Goal: Information Seeking & Learning: Understand process/instructions

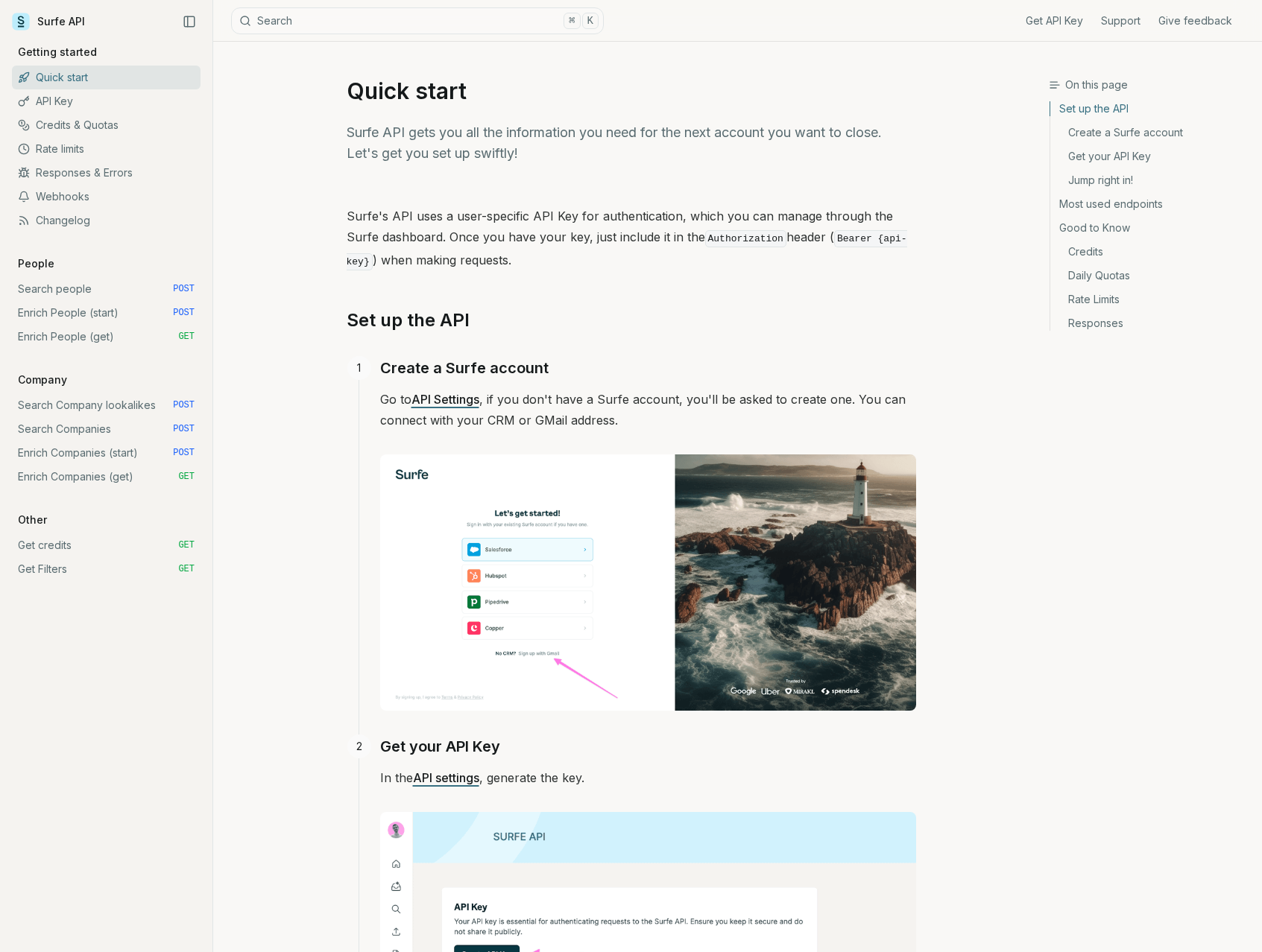
click at [92, 475] on link "Enrich Companies (get) GET" at bounding box center [105, 476] width 188 height 24
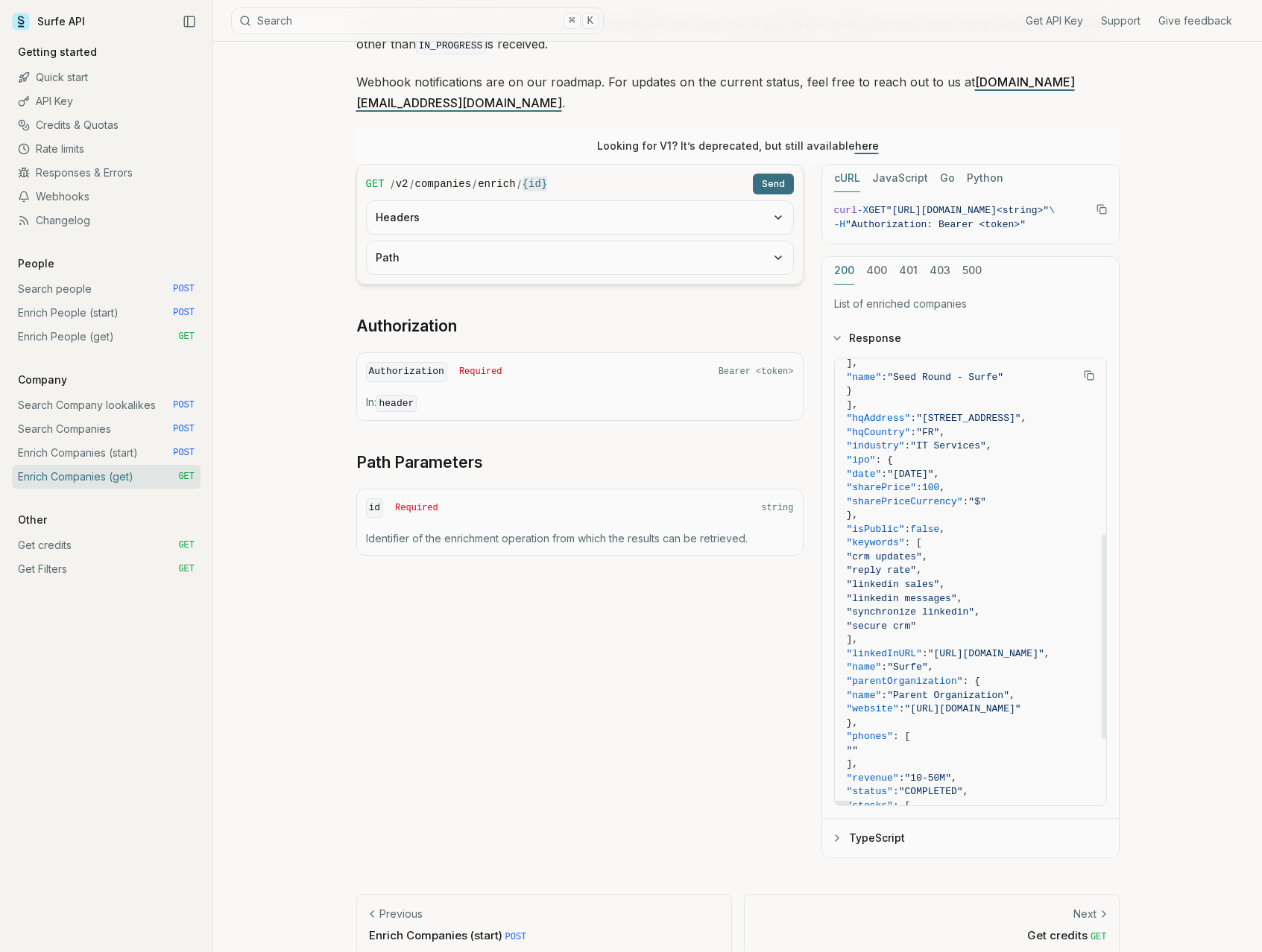
scroll to position [417, 0]
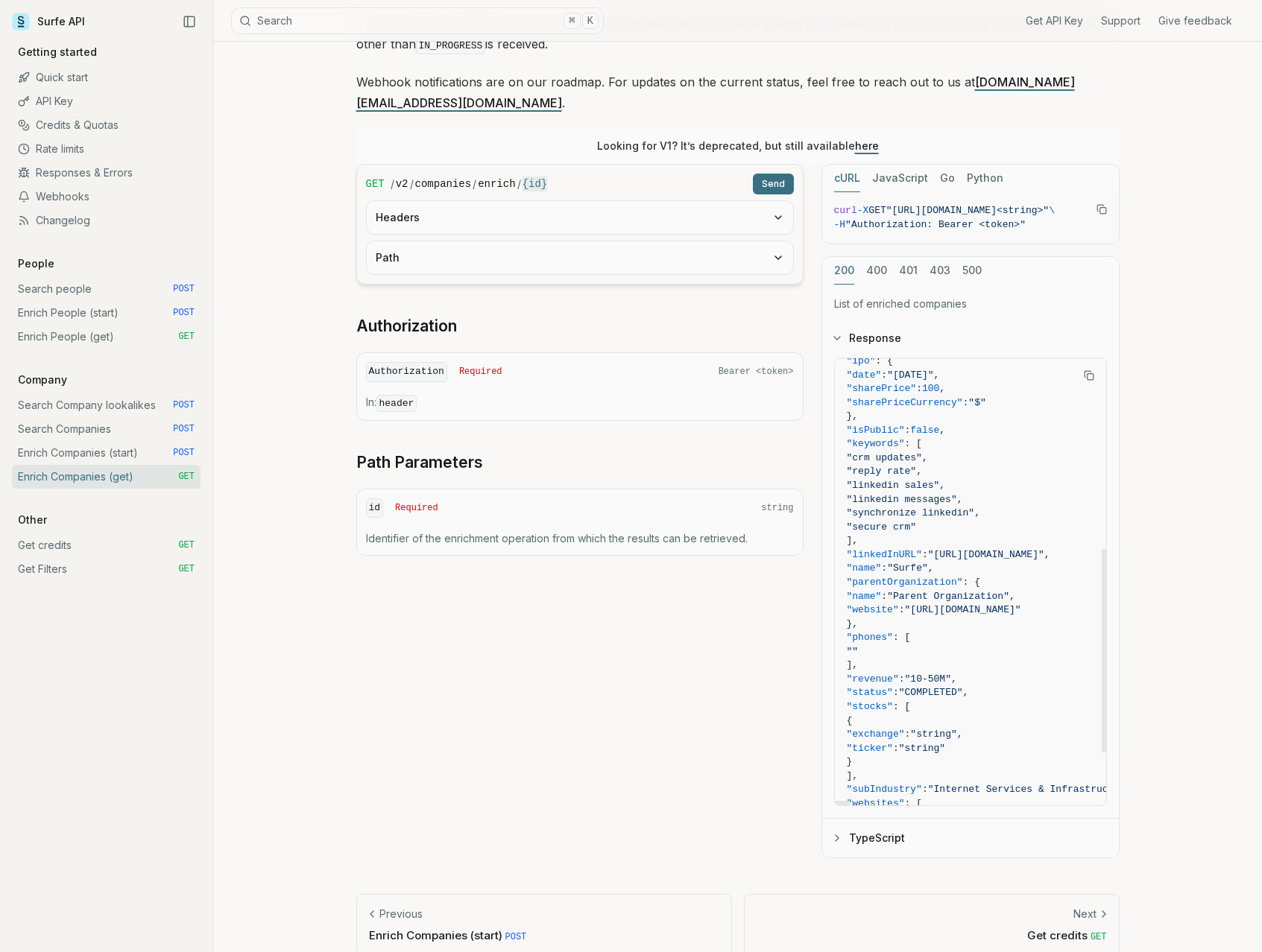
click at [844, 819] on button "TypeScript" at bounding box center [970, 838] width 296 height 39
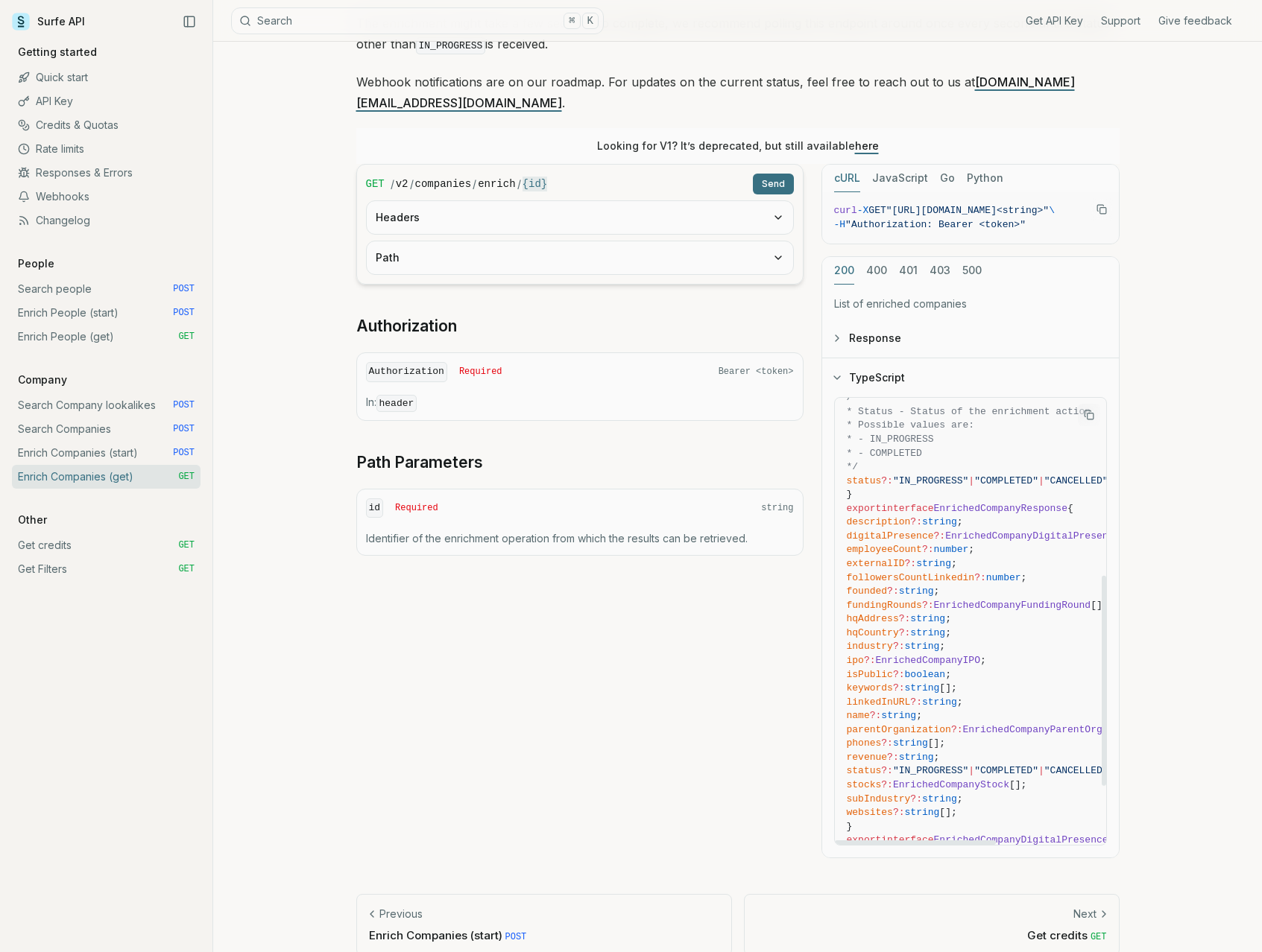
scroll to position [0, 0]
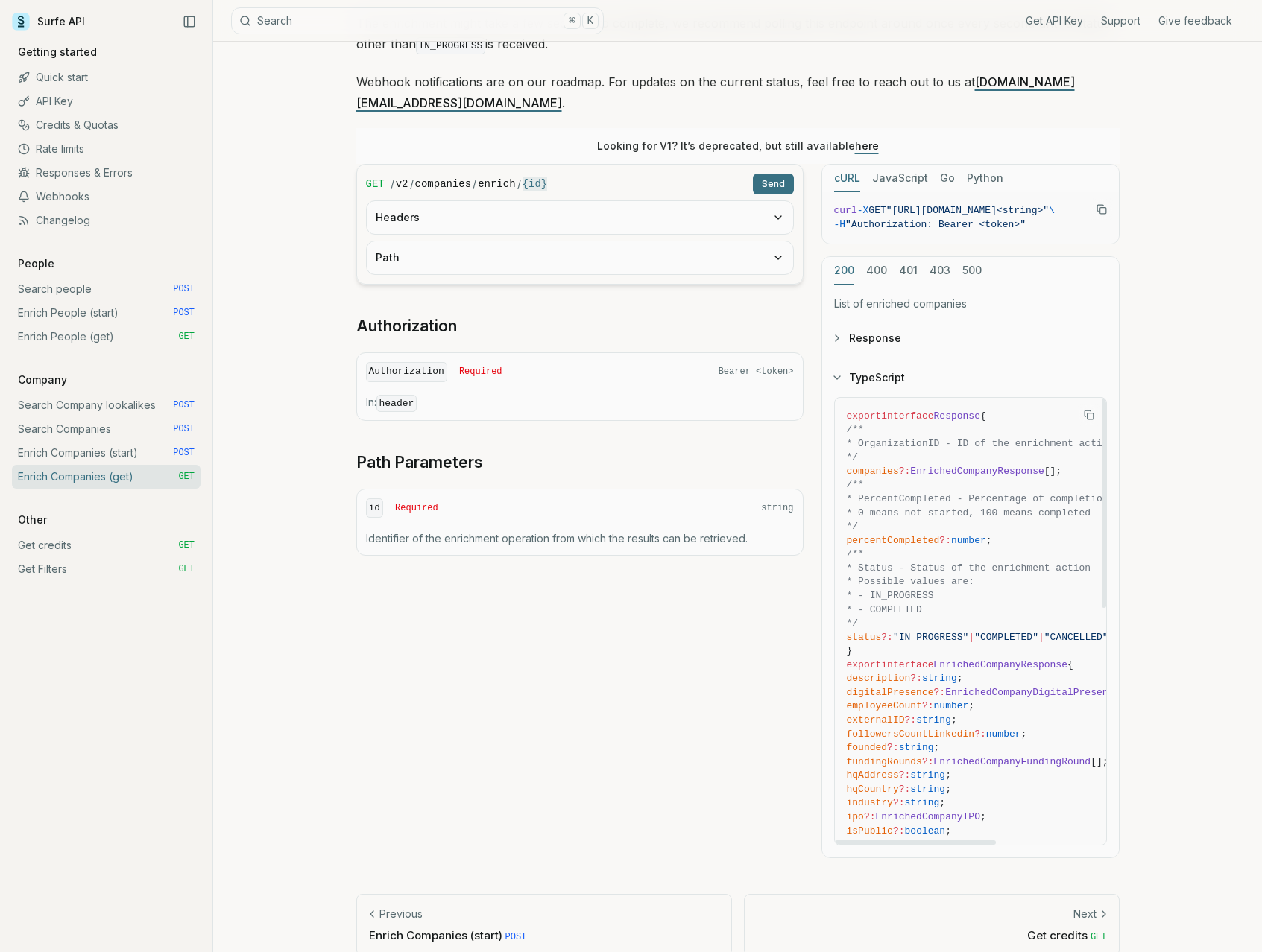
click at [1092, 410] on icon "Copy Text" at bounding box center [1088, 415] width 11 height 11
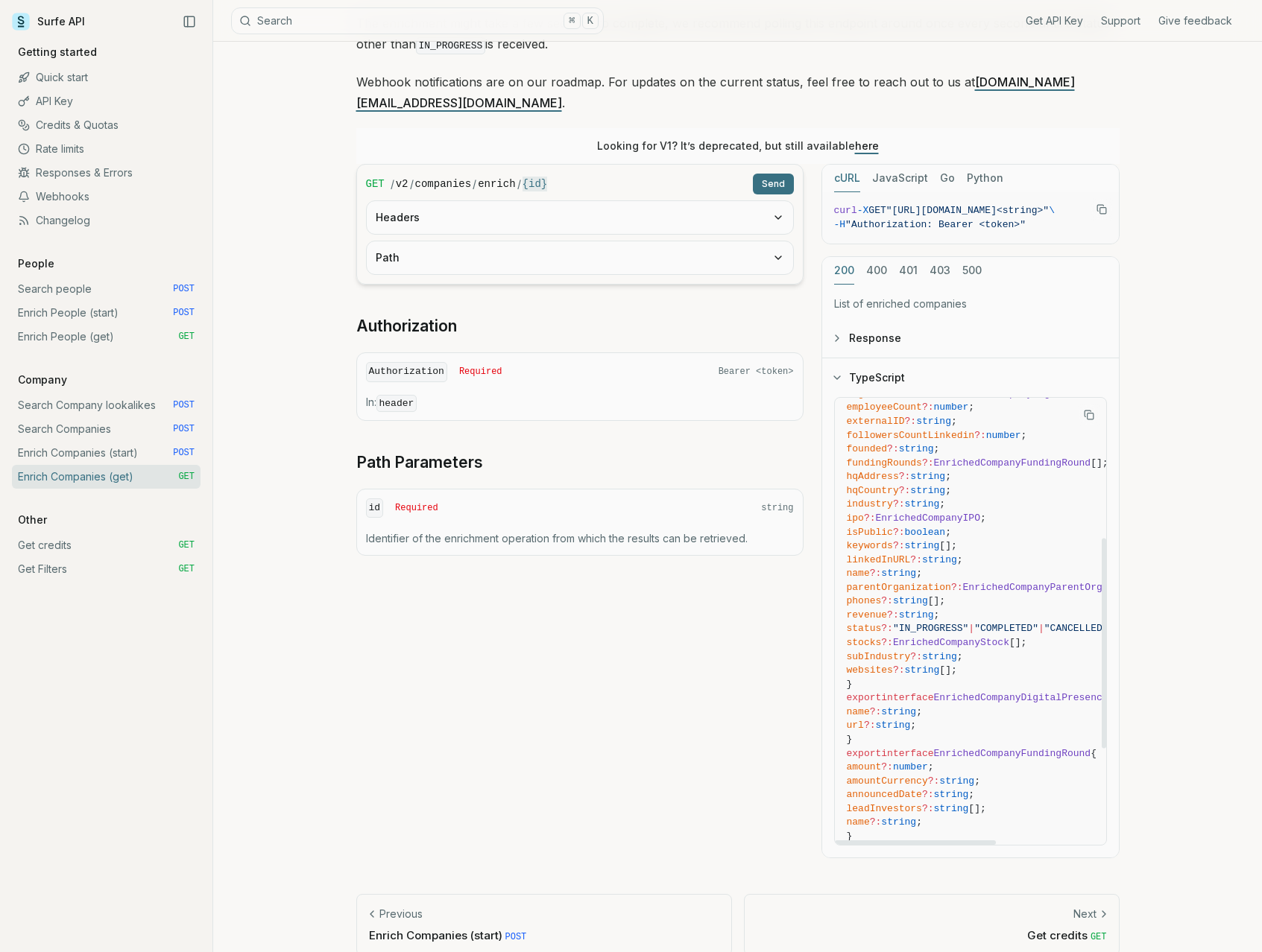
scroll to position [302, 0]
click at [72, 200] on link "Webhooks" at bounding box center [105, 196] width 188 height 24
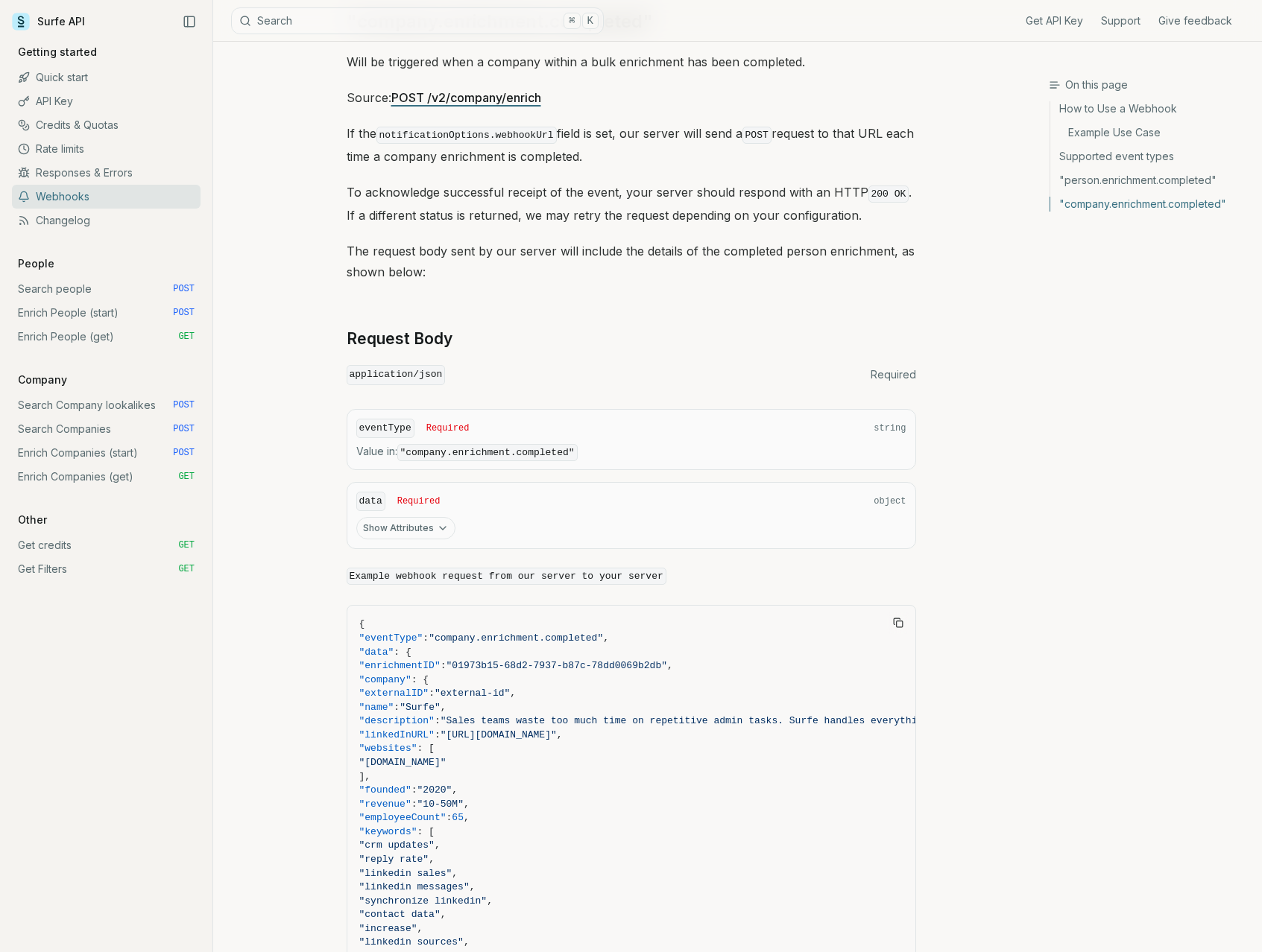
scroll to position [2589, 0]
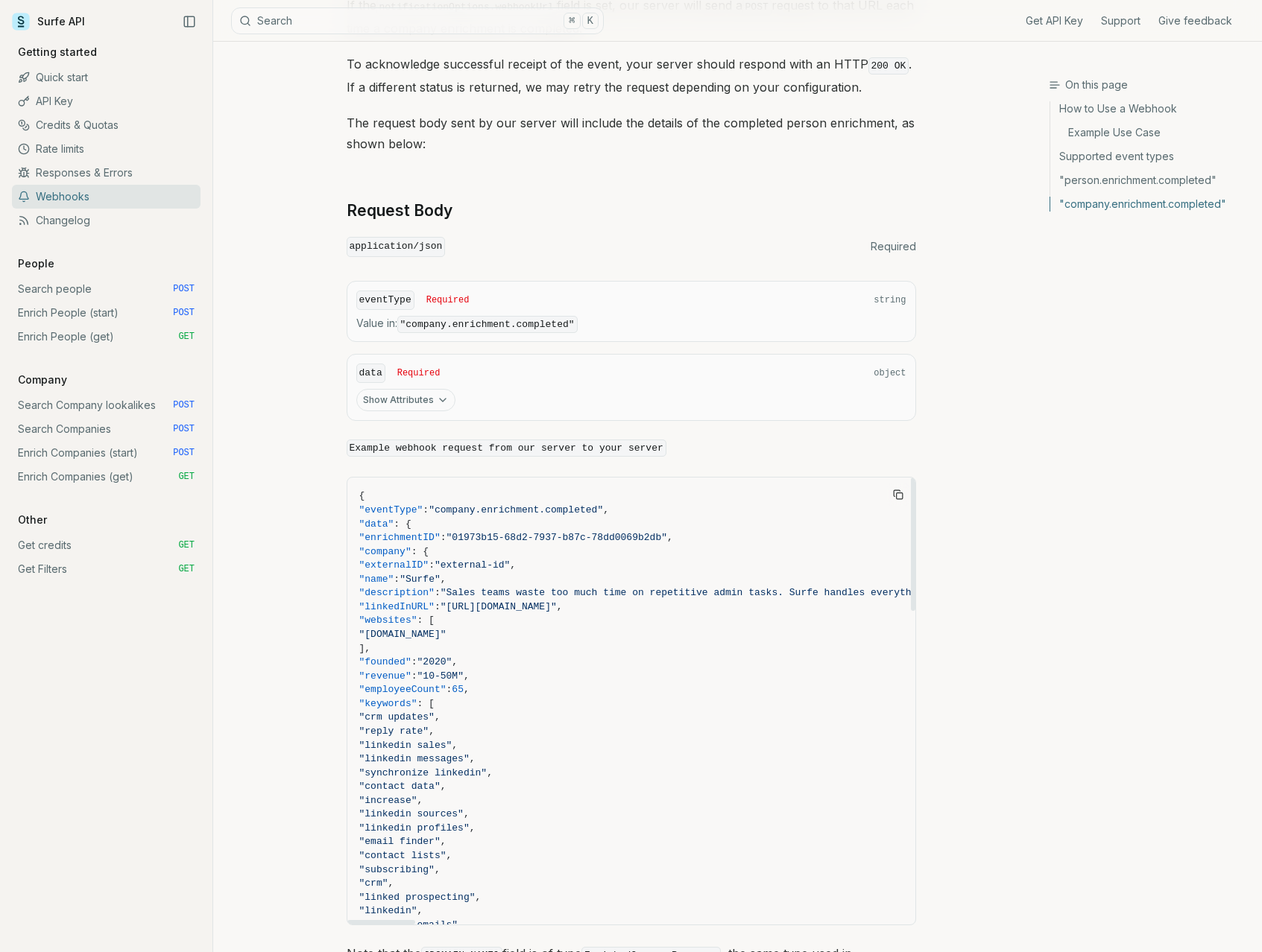
click at [428, 391] on button "Show Attributes" at bounding box center [406, 400] width 99 height 22
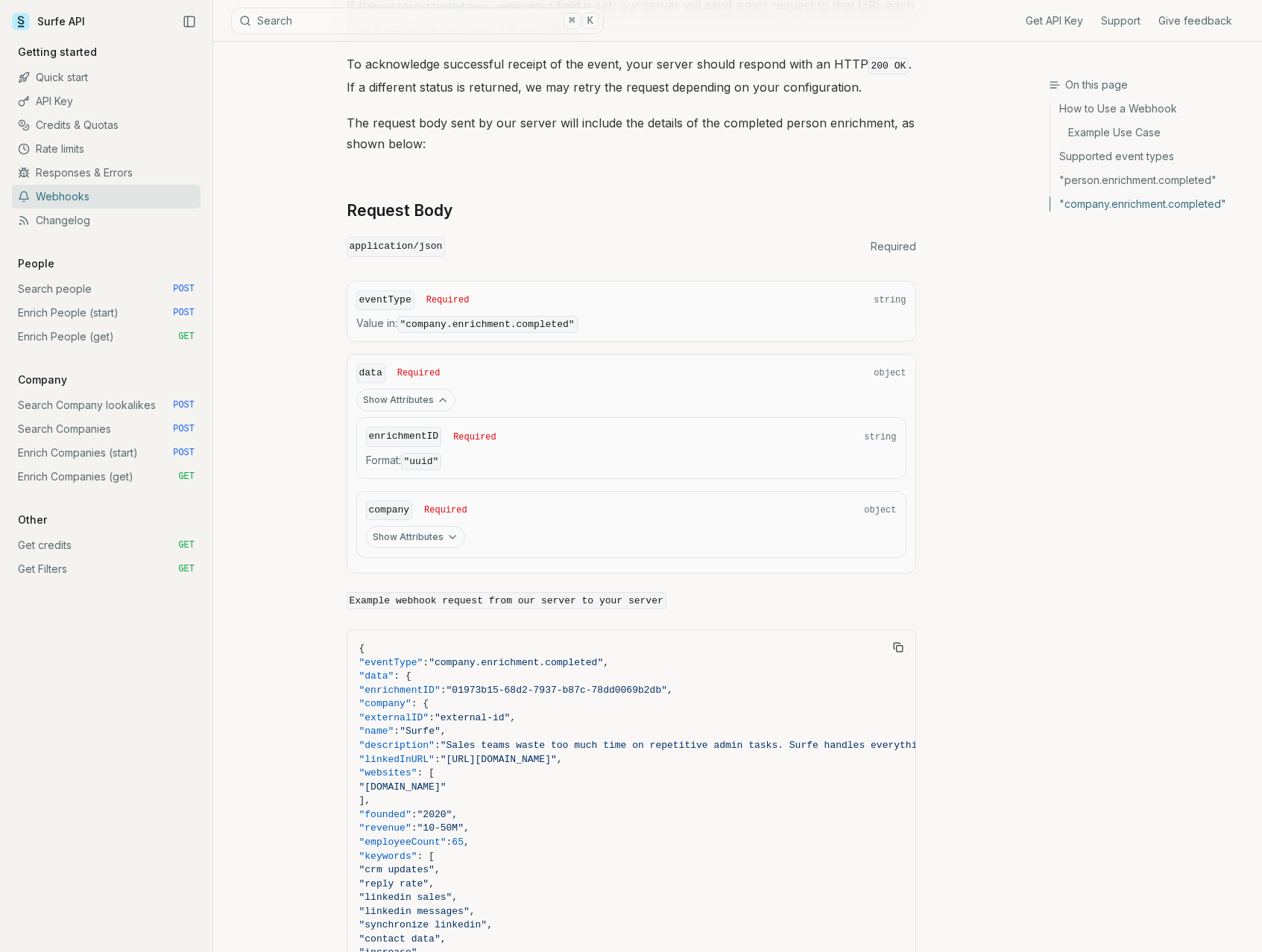
click at [434, 526] on button "Show Attributes" at bounding box center [416, 536] width 99 height 22
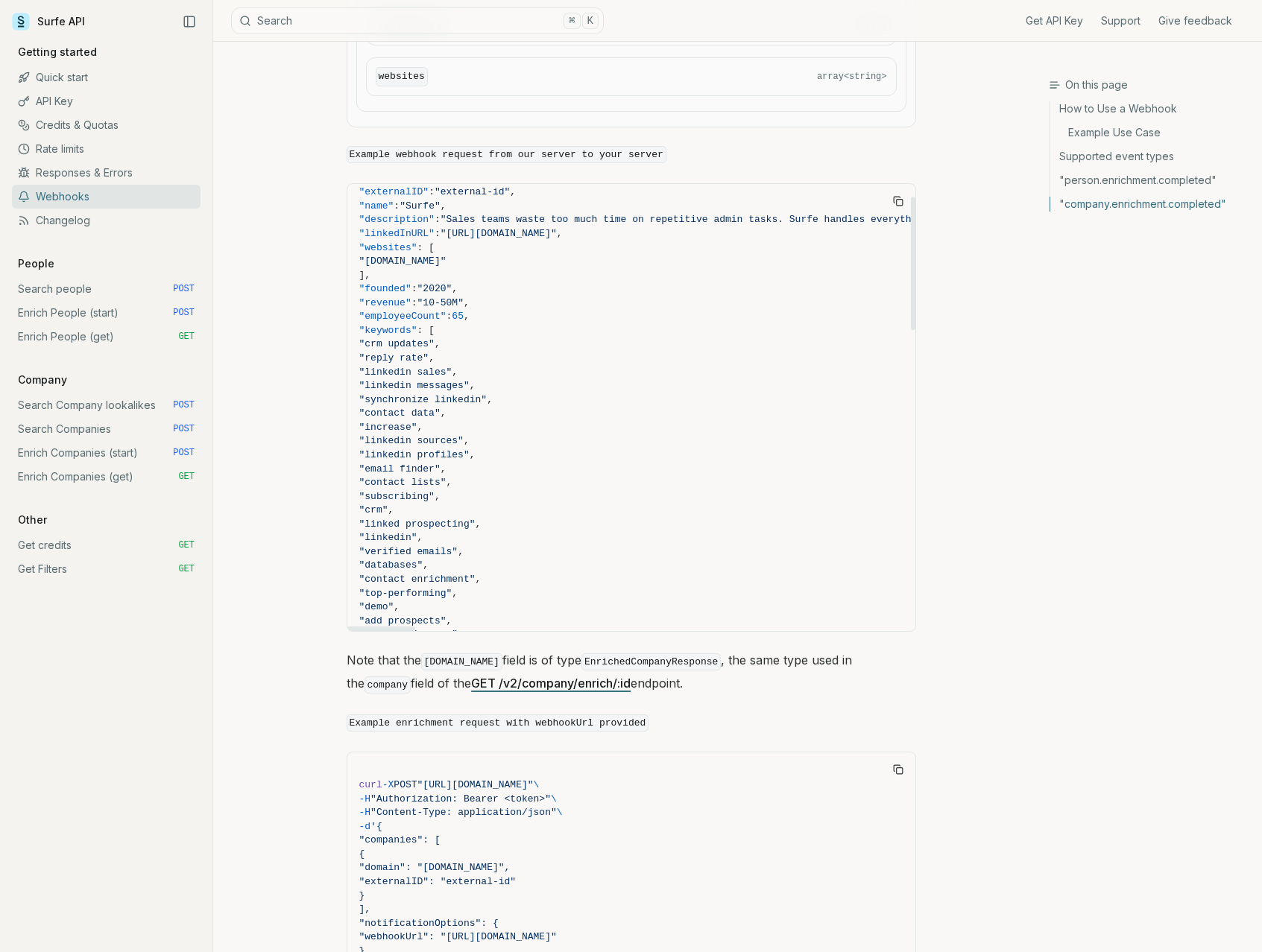
scroll to position [0, 0]
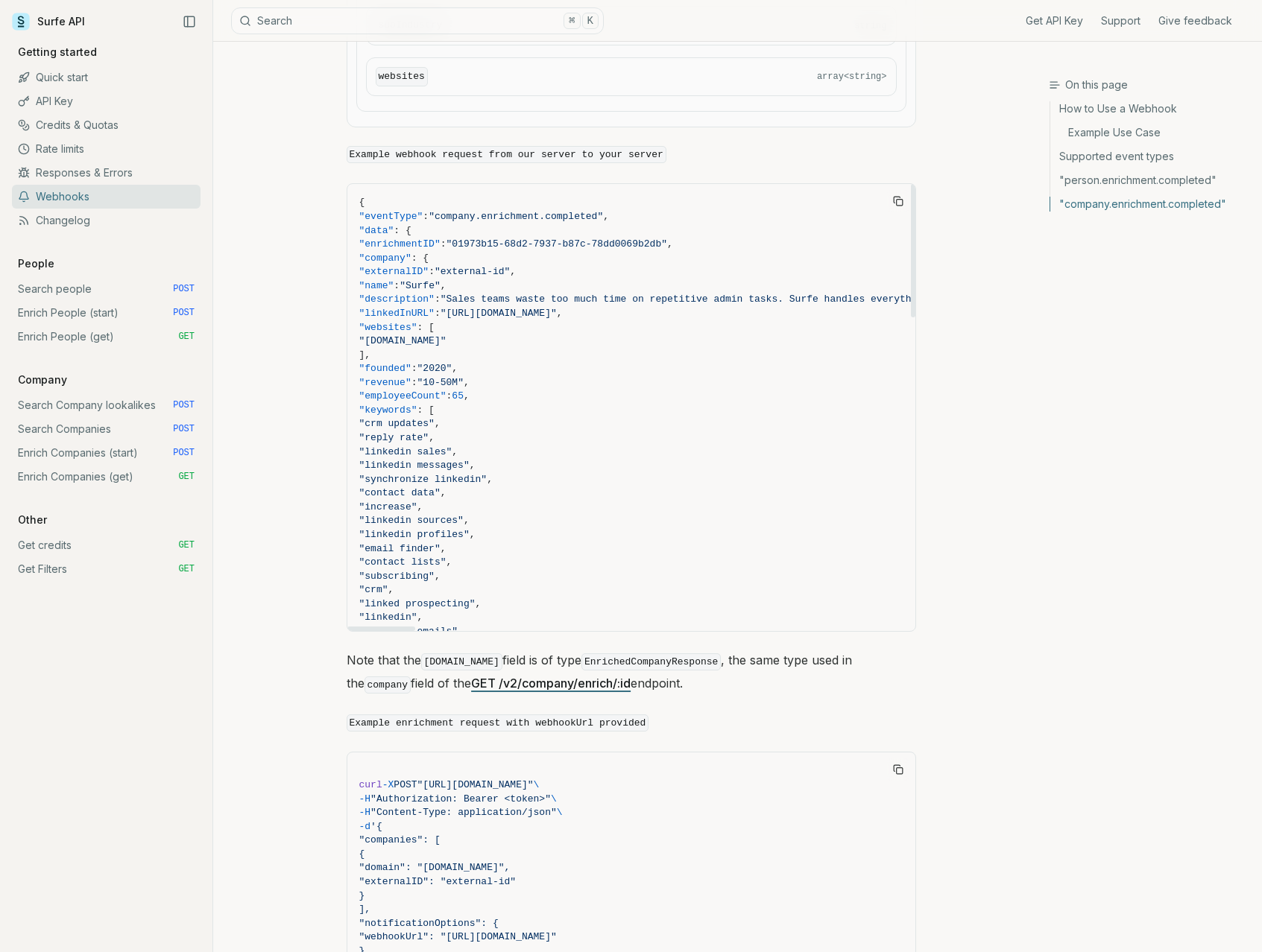
click at [901, 196] on icon "Copy Text" at bounding box center [898, 201] width 11 height 11
